Goal: Navigation & Orientation: Find specific page/section

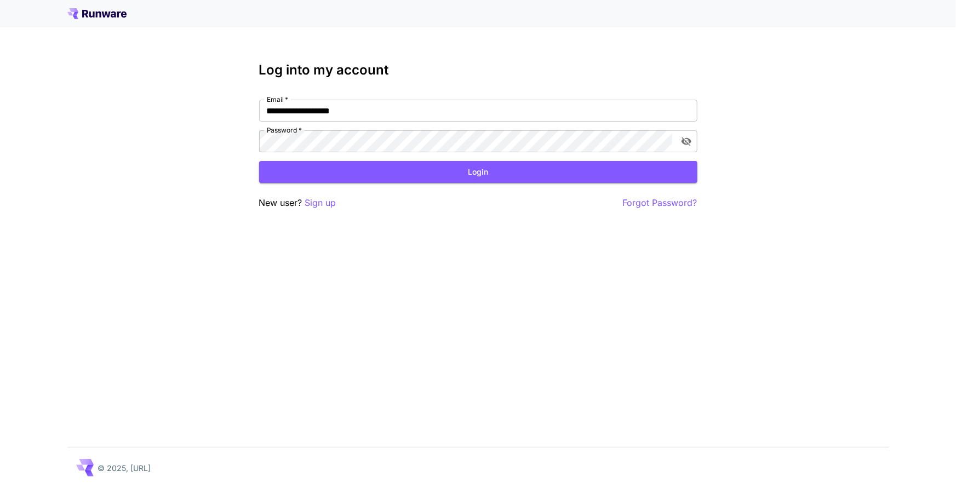
click at [410, 164] on button "Login" at bounding box center [478, 172] width 438 height 22
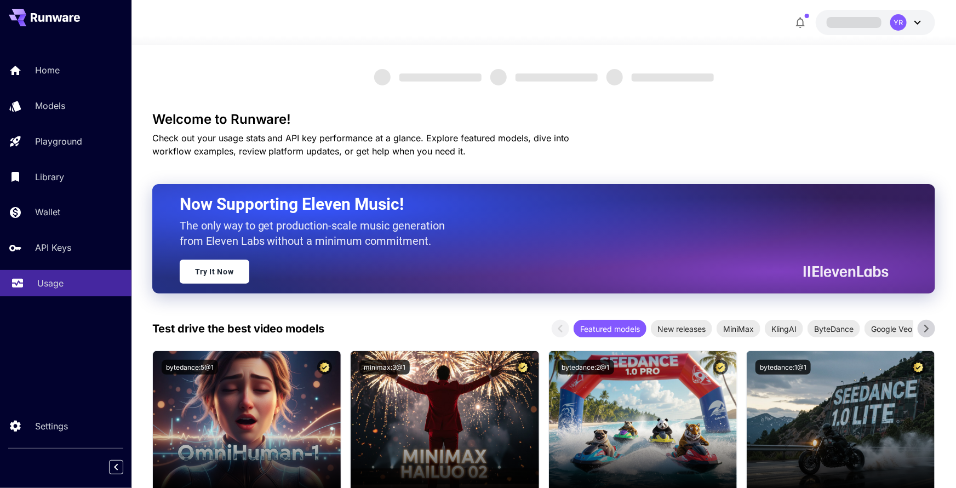
click at [70, 277] on div "Usage" at bounding box center [79, 283] width 85 height 13
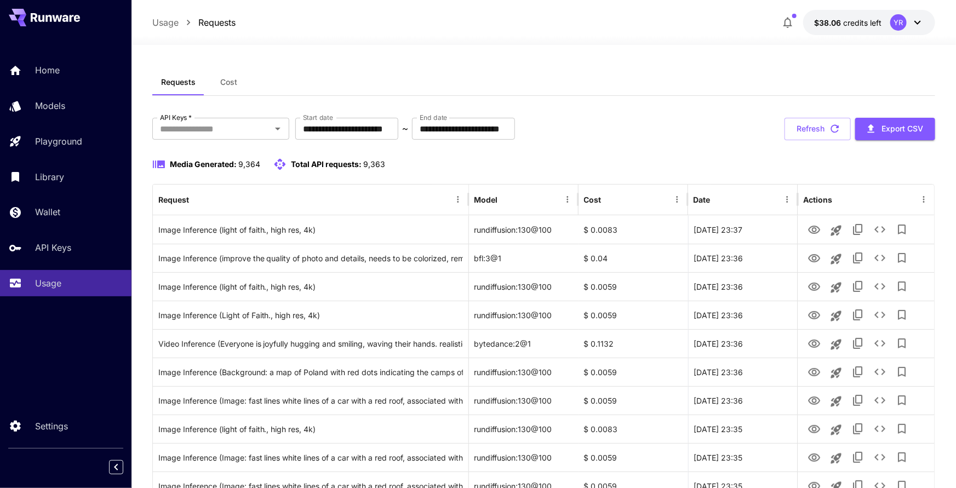
click at [236, 83] on span "Cost" at bounding box center [228, 82] width 17 height 10
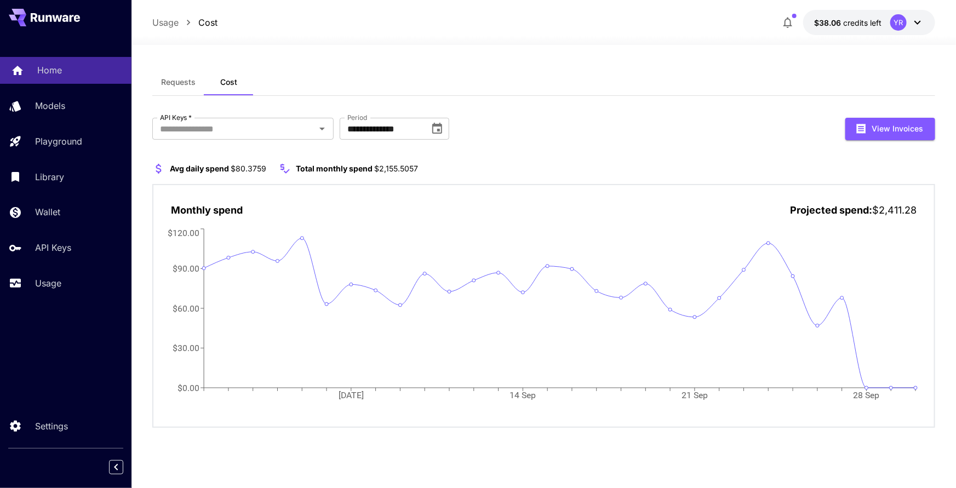
click at [48, 66] on p "Home" at bounding box center [49, 70] width 25 height 13
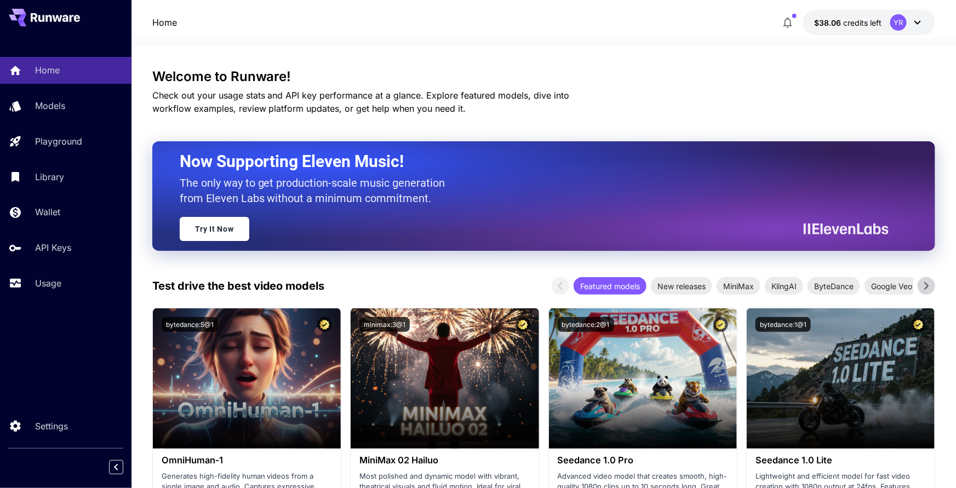
click at [909, 21] on div "YR" at bounding box center [907, 22] width 34 height 16
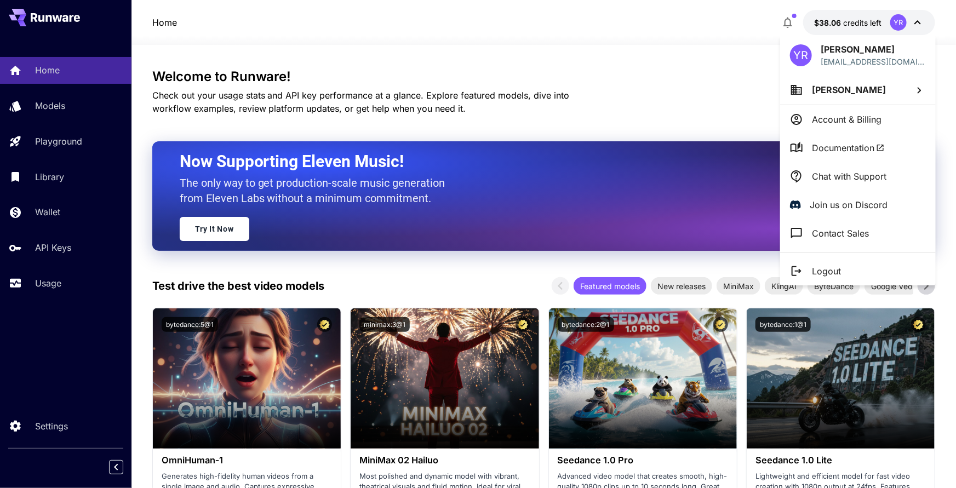
click at [838, 170] on p "Chat with Support" at bounding box center [849, 176] width 75 height 13
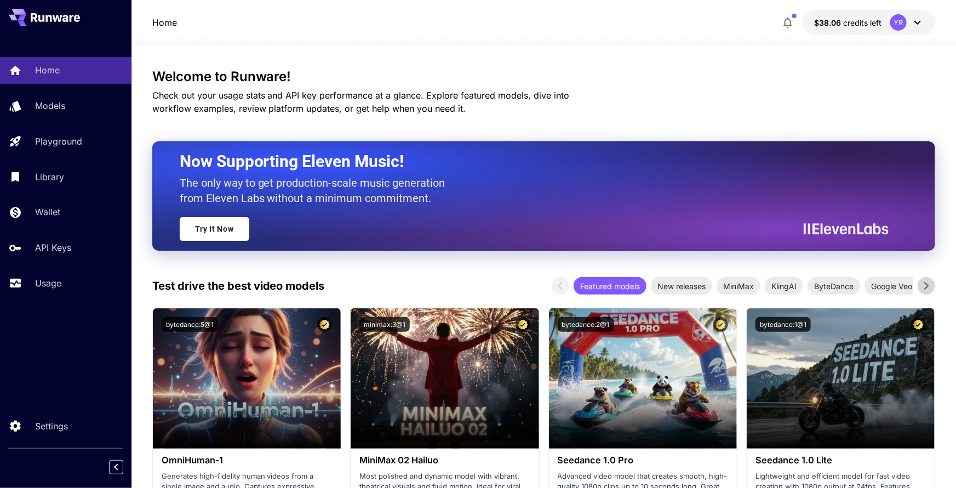
click at [905, 26] on div "YR" at bounding box center [898, 22] width 16 height 16
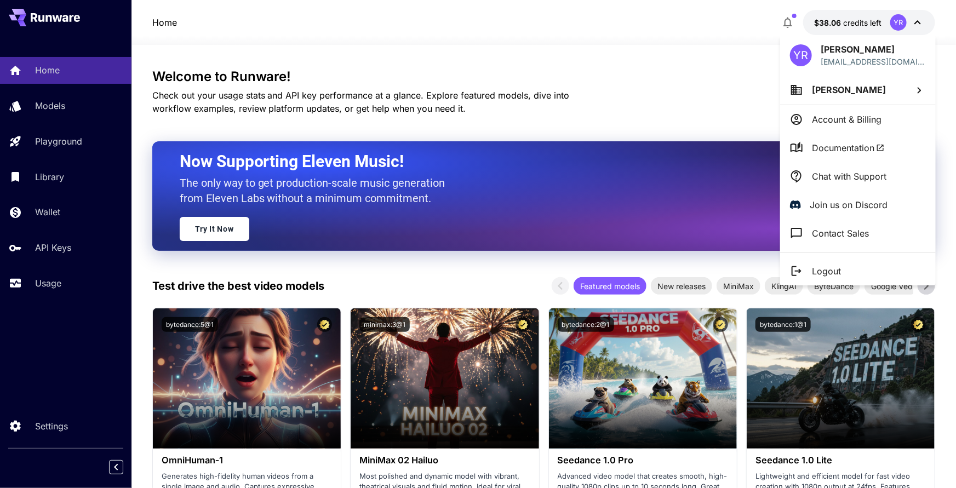
click at [835, 172] on p "Chat with Support" at bounding box center [849, 176] width 75 height 13
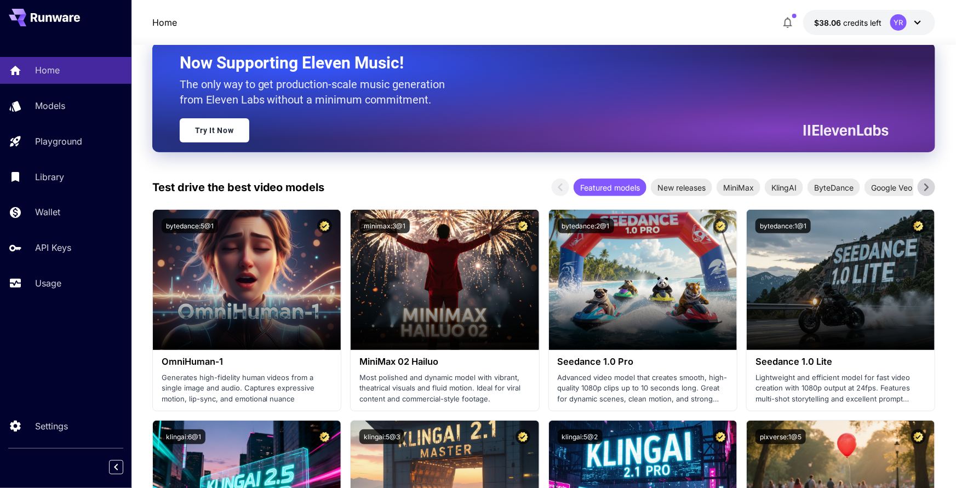
scroll to position [112, 0]
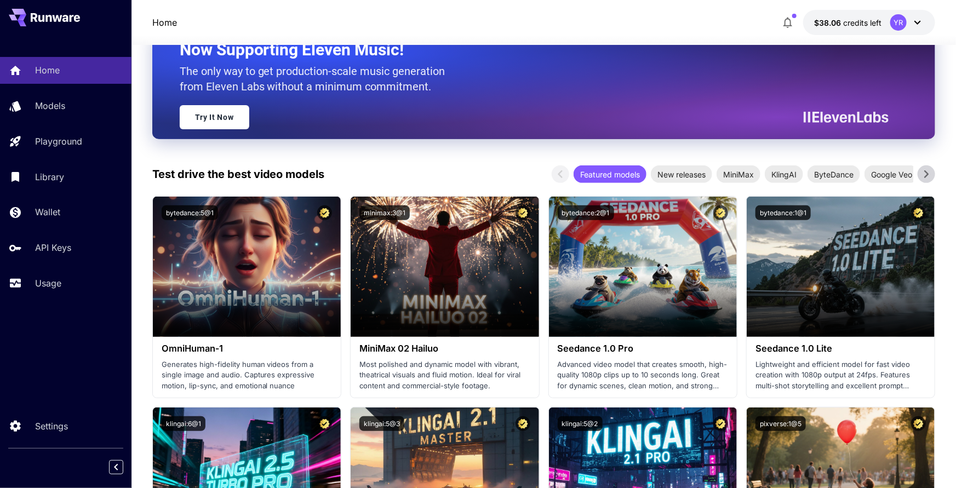
click at [915, 36] on div at bounding box center [544, 38] width 825 height 13
click at [916, 26] on icon at bounding box center [917, 22] width 13 height 13
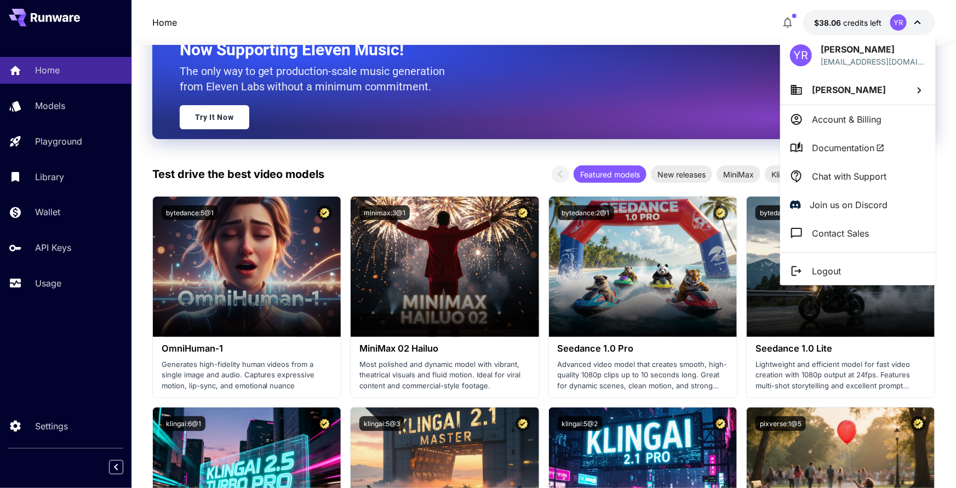
click at [837, 175] on p "Chat with Support" at bounding box center [849, 176] width 75 height 13
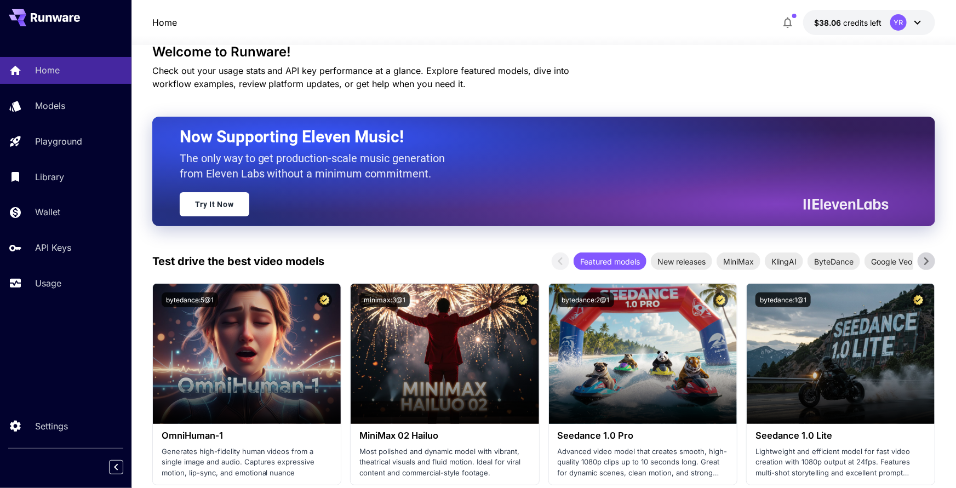
scroll to position [20, 0]
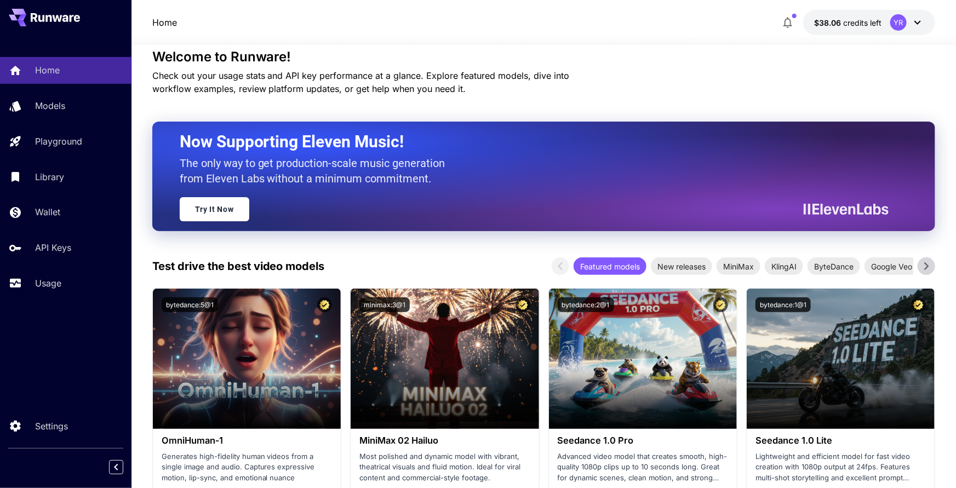
click at [743, 83] on iframe "Виджет чата" at bounding box center [833, 268] width 245 height 441
click at [742, 81] on iframe "Виджет чата" at bounding box center [833, 268] width 245 height 441
click at [741, 76] on iframe "Виджет чата" at bounding box center [833, 268] width 245 height 441
click at [737, 77] on iframe "Виджет чата" at bounding box center [833, 268] width 245 height 441
drag, startPoint x: 746, startPoint y: 68, endPoint x: 756, endPoint y: 71, distance: 9.7
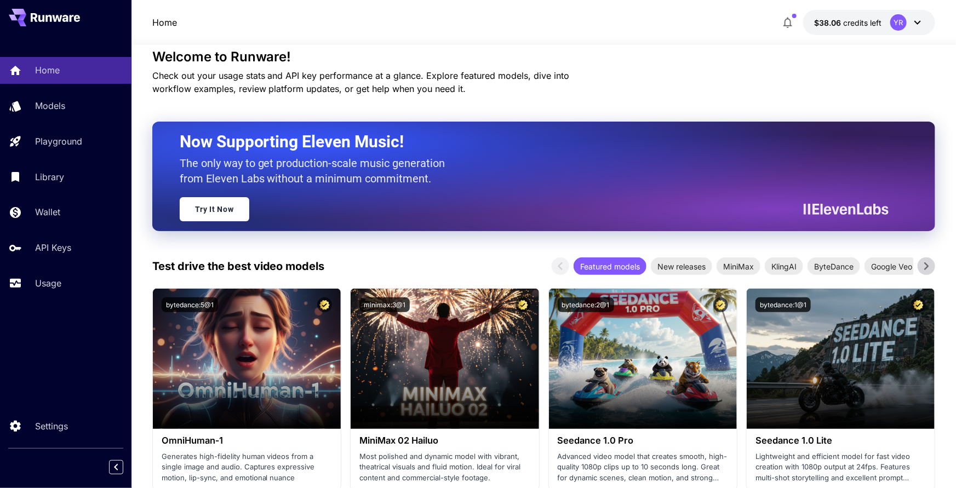
click at [746, 68] on iframe "Виджет чата" at bounding box center [833, 268] width 245 height 441
drag, startPoint x: 770, startPoint y: 71, endPoint x: 765, endPoint y: 75, distance: 6.2
click at [770, 71] on iframe "Виджет чата" at bounding box center [833, 268] width 245 height 441
click at [730, 79] on iframe "Виджет чата" at bounding box center [833, 268] width 245 height 441
click at [741, 75] on iframe "Виджет чата" at bounding box center [833, 268] width 245 height 441
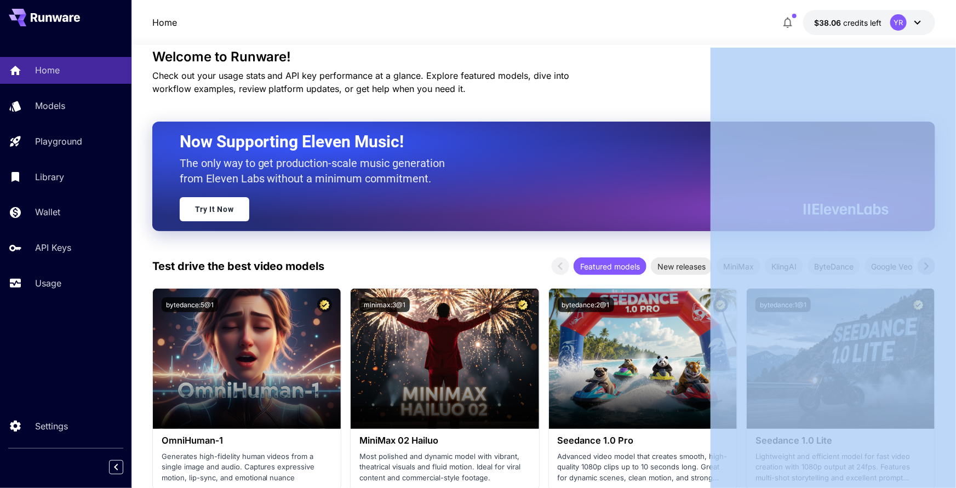
drag, startPoint x: 741, startPoint y: 75, endPoint x: 743, endPoint y: 99, distance: 24.8
click at [741, 75] on iframe "Виджет чата" at bounding box center [833, 268] width 245 height 441
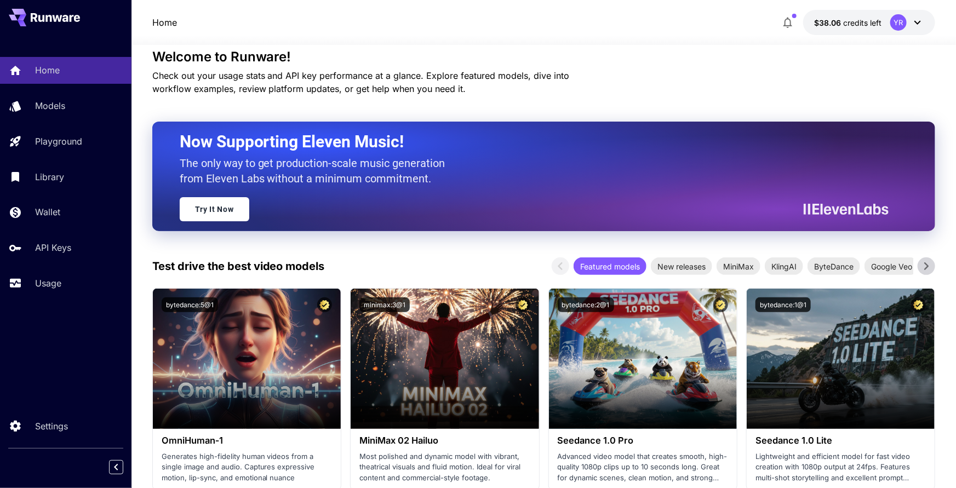
drag, startPoint x: 759, startPoint y: 122, endPoint x: 743, endPoint y: 110, distance: 20.4
click at [759, 122] on iframe "Виджет чата" at bounding box center [833, 268] width 245 height 441
click at [737, 75] on iframe "Виджет чата" at bounding box center [833, 268] width 245 height 441
drag, startPoint x: 783, startPoint y: 75, endPoint x: 781, endPoint y: 82, distance: 8.0
click at [783, 75] on iframe "Виджет чата" at bounding box center [833, 268] width 245 height 441
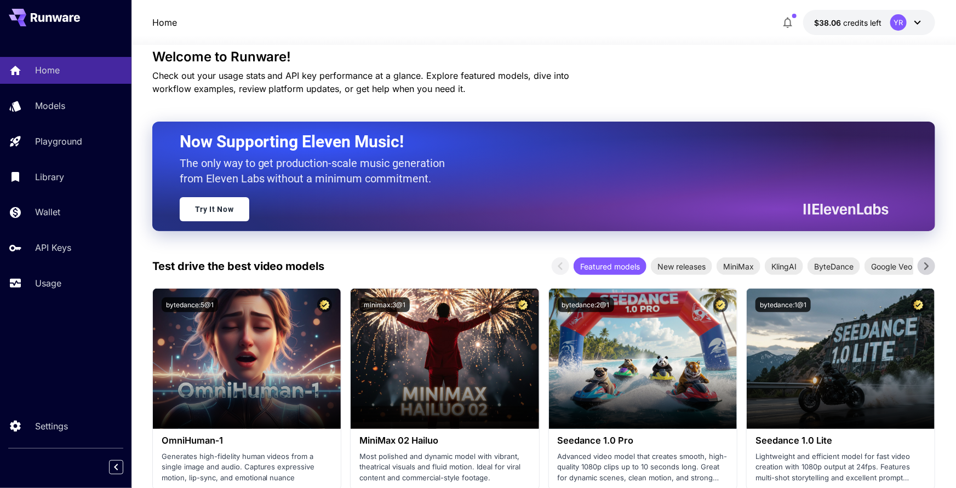
click at [912, 22] on icon at bounding box center [917, 22] width 13 height 13
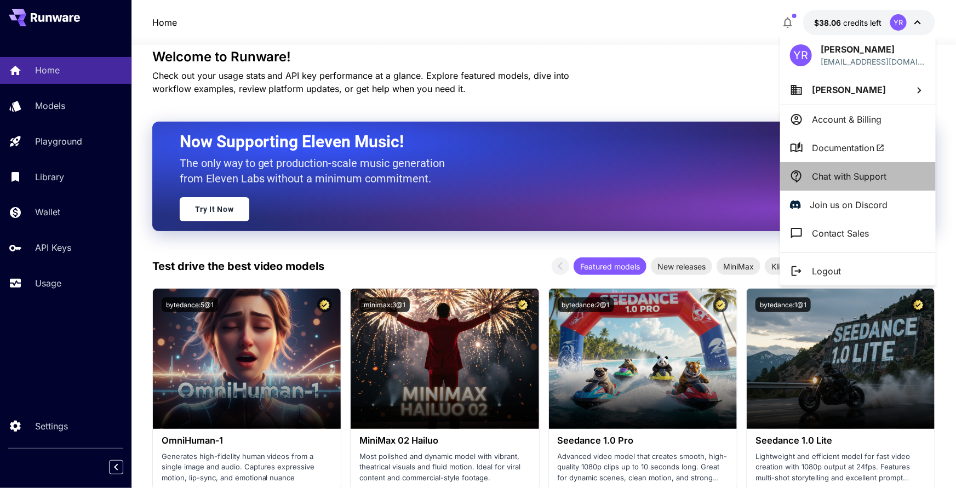
click at [835, 172] on p "Chat with Support" at bounding box center [849, 176] width 75 height 13
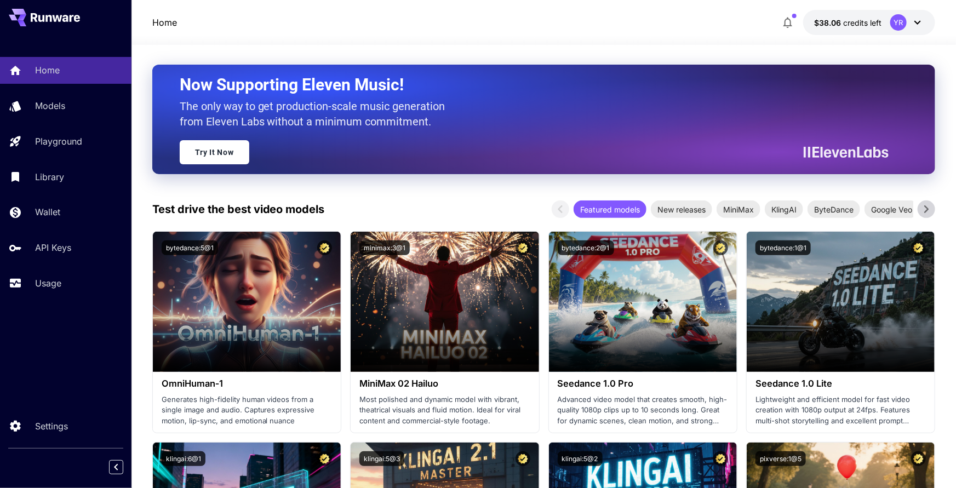
scroll to position [69, 0]
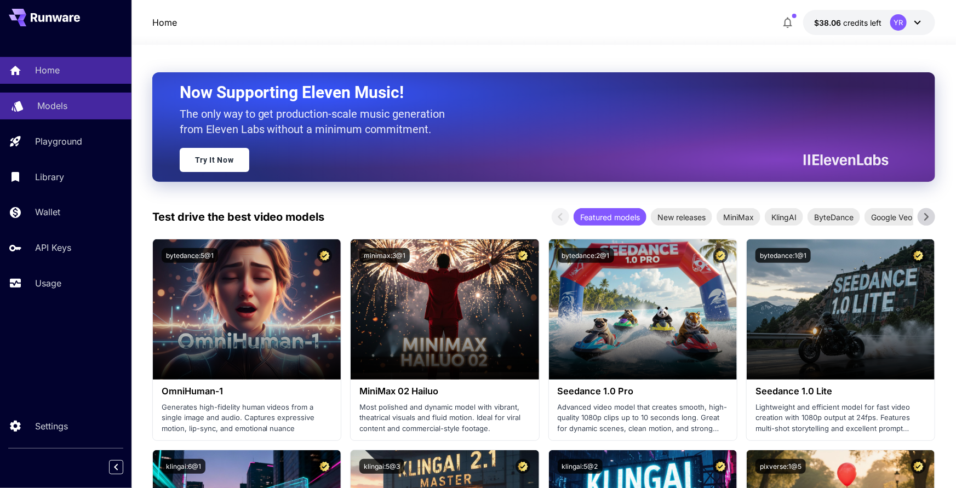
click at [85, 110] on div "Models" at bounding box center [79, 105] width 85 height 13
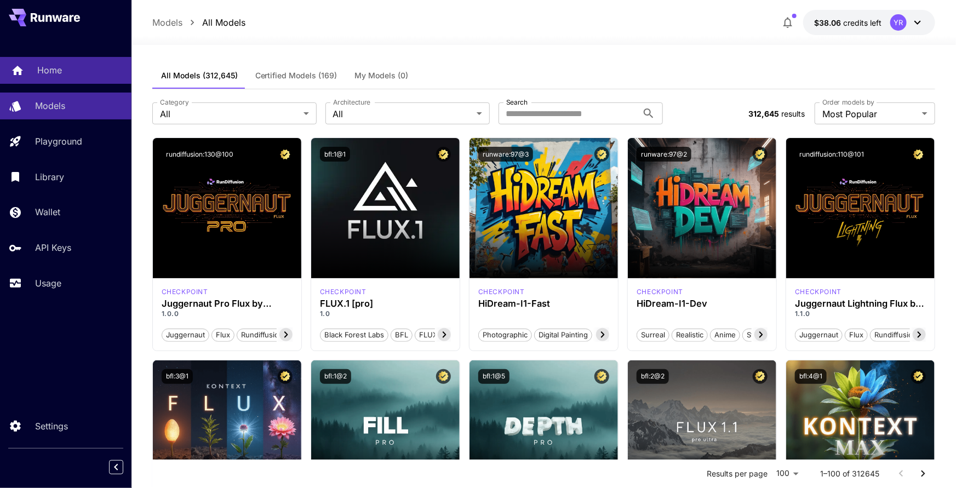
click at [77, 81] on link "Home" at bounding box center [66, 70] width 132 height 27
